Goal: Check status: Check status

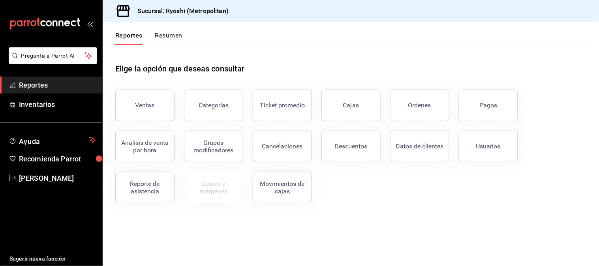
click at [47, 85] on span "Reportes" at bounding box center [57, 85] width 77 height 11
click at [479, 101] on button "Pagos" at bounding box center [488, 106] width 59 height 32
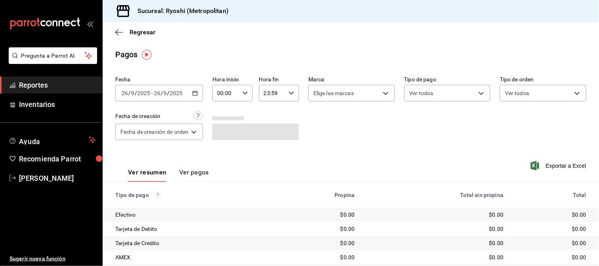
click at [194, 92] on \(Stroke\) "button" at bounding box center [195, 93] width 5 height 4
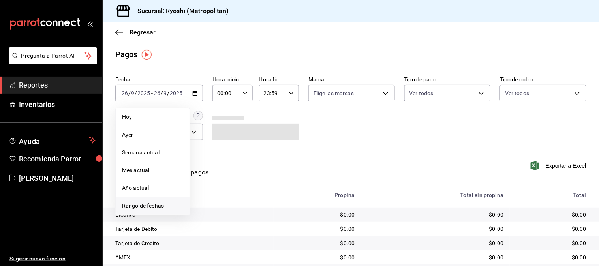
click at [150, 205] on span "Rango de fechas" at bounding box center [152, 206] width 61 height 8
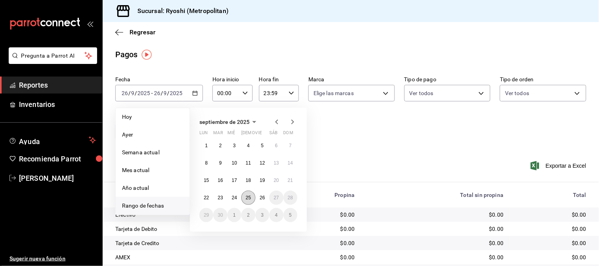
click at [245, 202] on button "25" at bounding box center [248, 198] width 14 height 14
click at [257, 200] on button "26" at bounding box center [263, 198] width 14 height 14
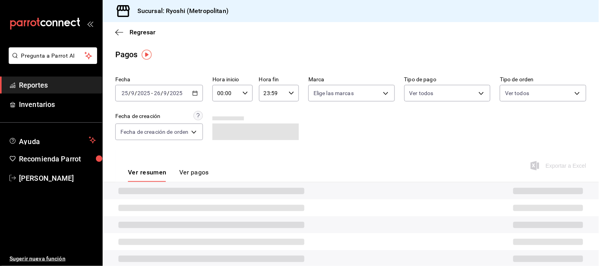
click at [246, 100] on div "00:00 Hora inicio" at bounding box center [233, 93] width 40 height 17
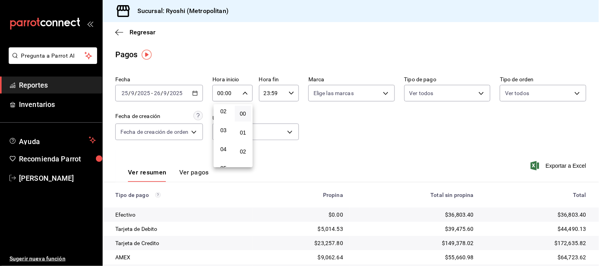
scroll to position [44, 0]
click at [222, 162] on span "05" at bounding box center [223, 165] width 7 height 6
type input "05:00"
click at [288, 97] on div at bounding box center [299, 133] width 599 height 266
click at [293, 92] on icon "button" at bounding box center [292, 93] width 6 height 6
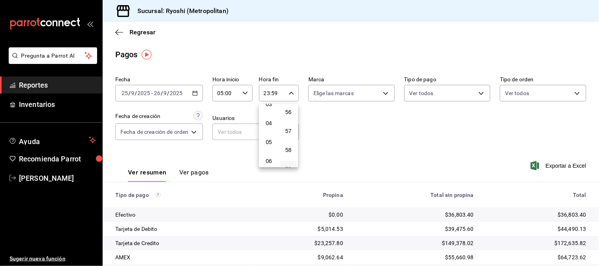
scroll to position [80, 0]
click at [269, 130] on button "05" at bounding box center [269, 129] width 17 height 16
type input "05:59"
click at [346, 116] on div at bounding box center [299, 133] width 599 height 266
click at [293, 92] on icon "button" at bounding box center [292, 93] width 6 height 6
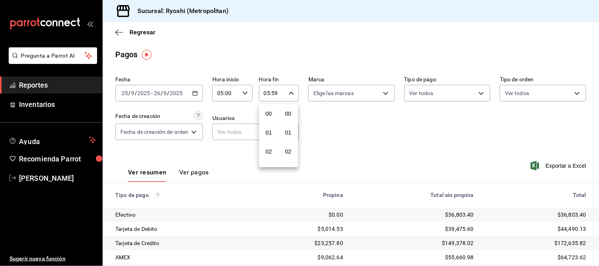
scroll to position [1064, 0]
click at [274, 114] on button "05" at bounding box center [269, 115] width 17 height 16
click at [385, 130] on div at bounding box center [299, 133] width 599 height 266
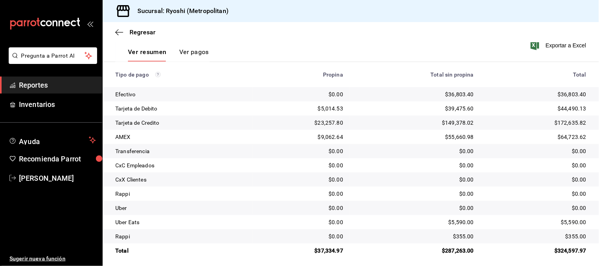
scroll to position [125, 0]
